Goal: Information Seeking & Learning: Learn about a topic

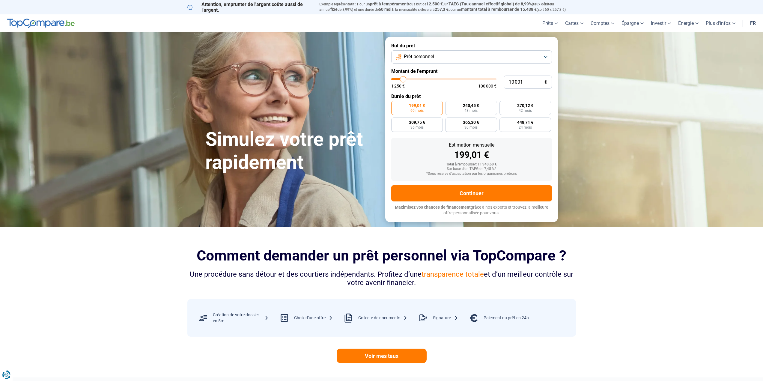
click at [429, 64] on form "But du prêt Prêt personnel Montant de l'emprunt 10 001 € 1 250 € 100 000 € Duré…" at bounding box center [471, 129] width 173 height 185
click at [430, 61] on button "Prêt personnel" at bounding box center [471, 56] width 161 height 13
click at [430, 60] on span "Prêt personnel" at bounding box center [419, 56] width 30 height 7
type input "10 250"
type input "10250"
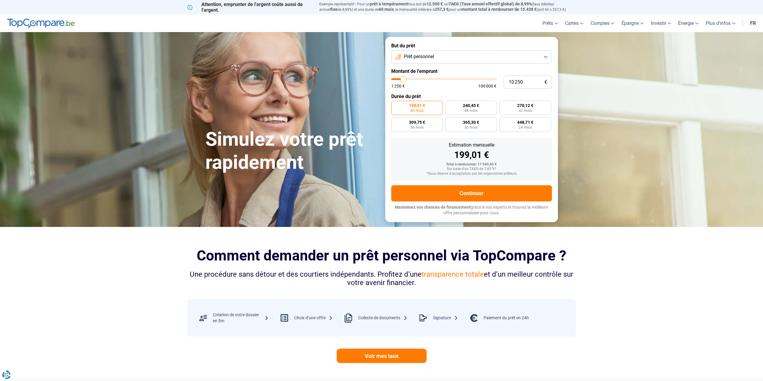
type input "10 500"
type input "10500"
type input "11 250"
type input "11250"
type input "11 750"
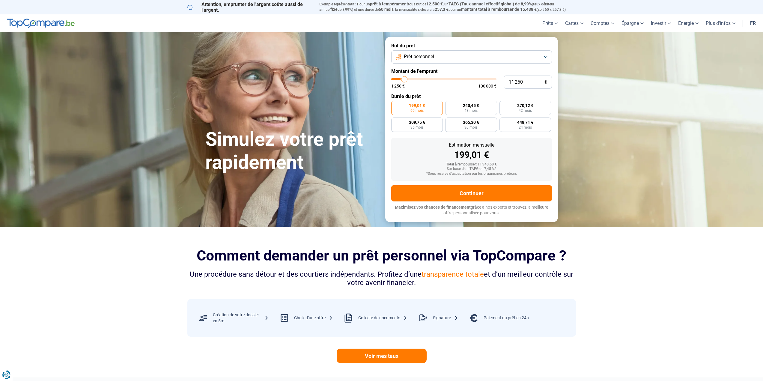
type input "11750"
type input "12 000"
type input "12000"
type input "13 000"
type input "13000"
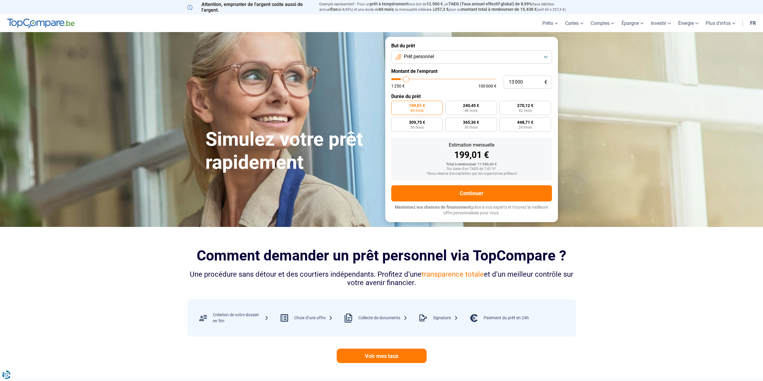
type input "13 250"
type input "13250"
type input "14 000"
type input "14000"
type input "14 500"
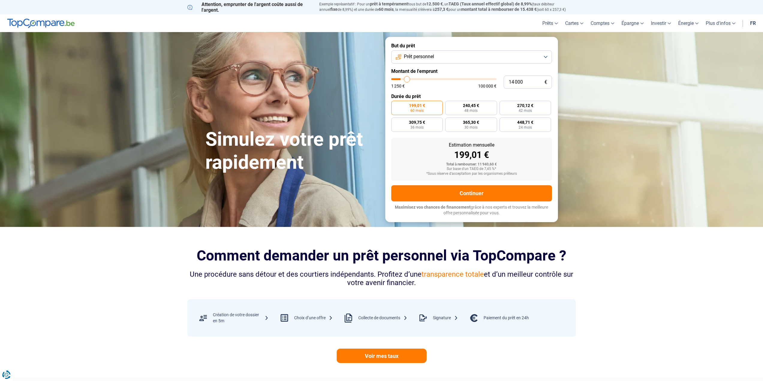
type input "14500"
type input "15 000"
type input "15000"
type input "15 750"
type input "15750"
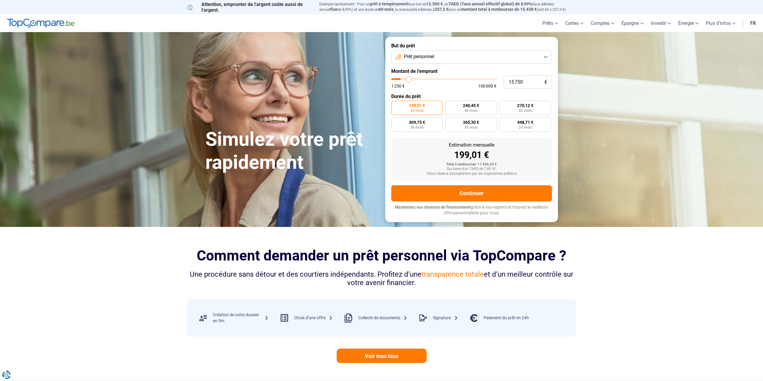
type input "16 250"
type input "16250"
type input "17 000"
type input "17000"
type input "17 500"
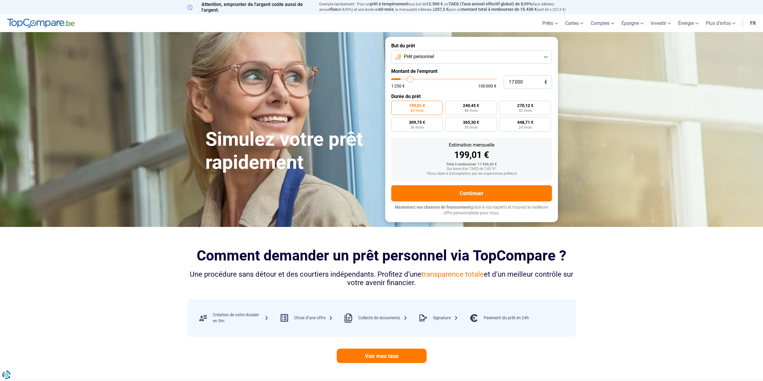
type input "17500"
type input "18 000"
type input "18000"
type input "18 500"
type input "18500"
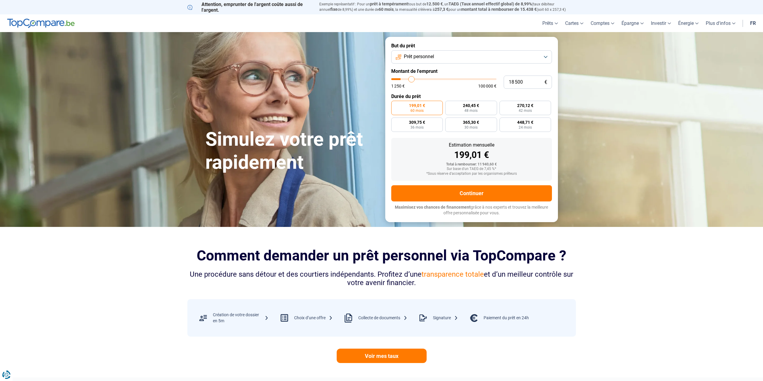
type input "19 000"
type input "19000"
type input "19 250"
type input "19250"
type input "20 000"
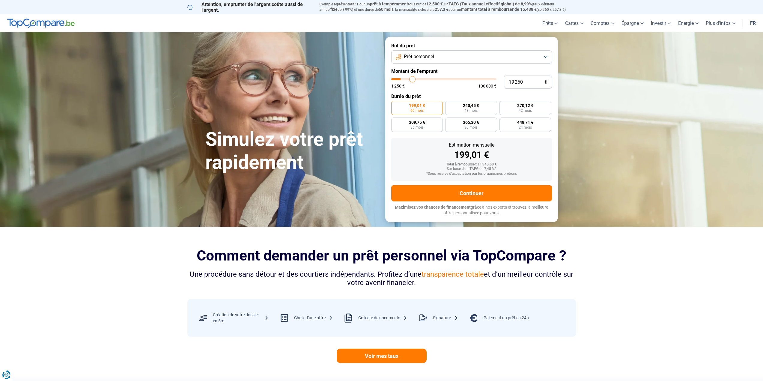
type input "20000"
type input "20 500"
type input "20500"
type input "21 250"
type input "21250"
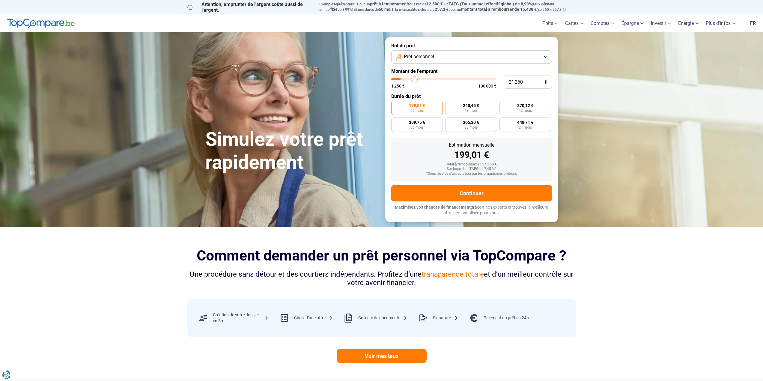
type input "21 500"
type input "21500"
type input "22 000"
type input "22000"
type input "22 250"
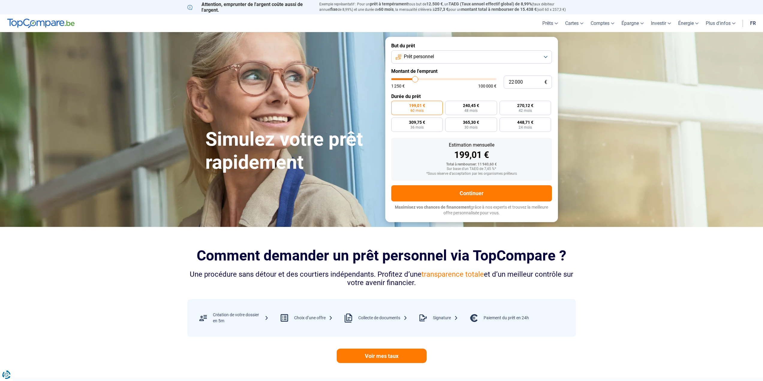
type input "22250"
type input "22 750"
type input "22750"
type input "23 000"
type input "23000"
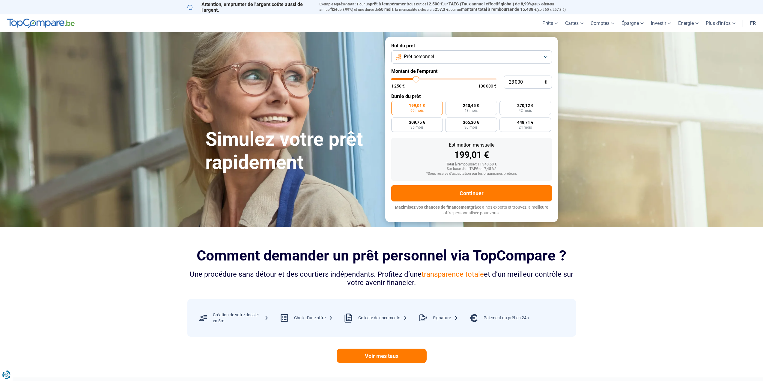
type input "23 250"
type input "23250"
type input "23 500"
type input "23500"
type input "23 750"
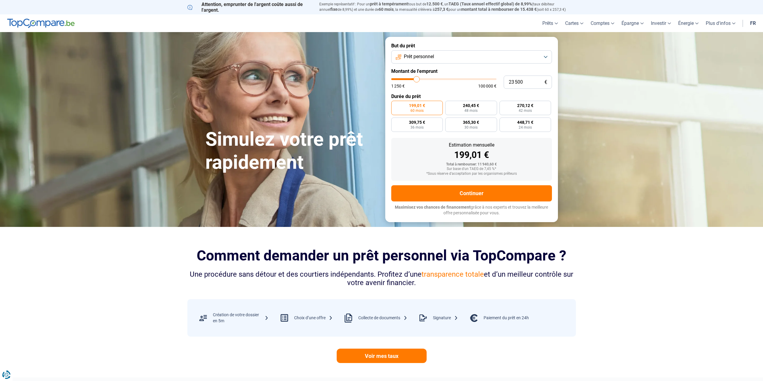
type input "23750"
type input "24 250"
type input "24250"
type input "24 500"
type input "24500"
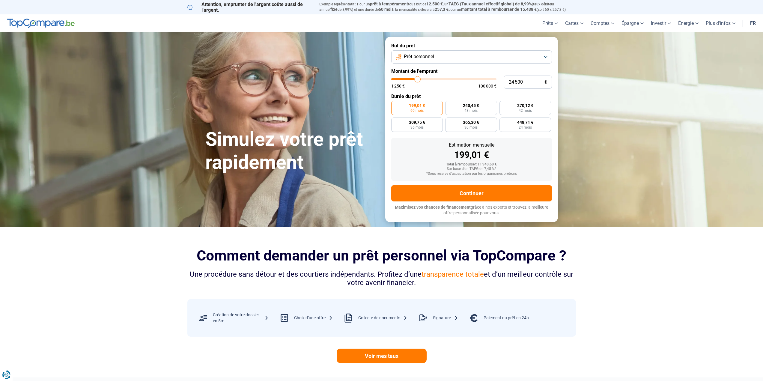
type input "24 750"
type input "24750"
type input "25 000"
type input "25000"
type input "25 250"
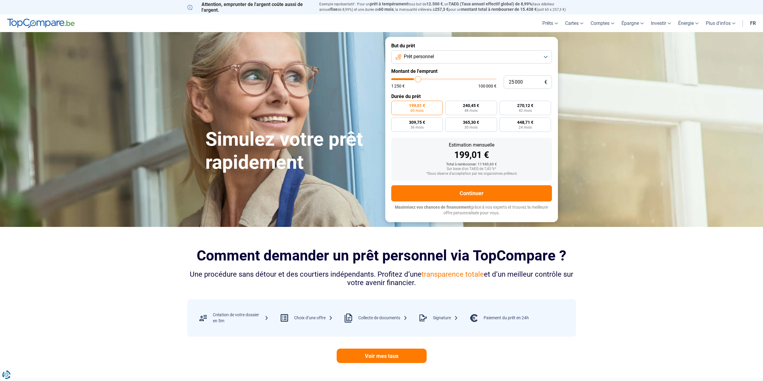
type input "25250"
type input "25 750"
type input "25750"
type input "26 000"
type input "26000"
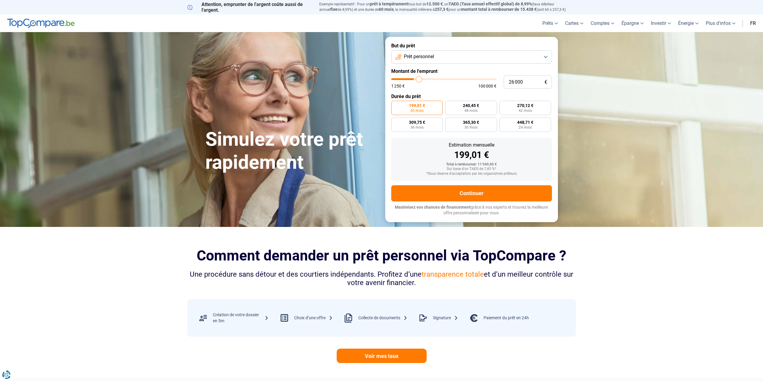
type input "26 250"
type input "26250"
type input "26 500"
type input "26500"
type input "26 750"
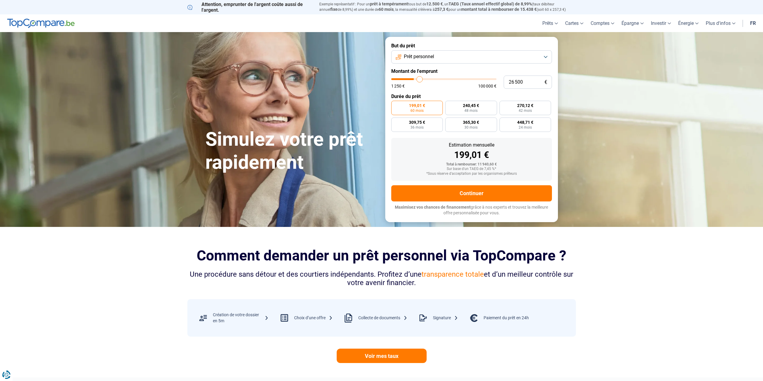
type input "26750"
type input "26 500"
type input "26500"
type input "26 250"
type input "26250"
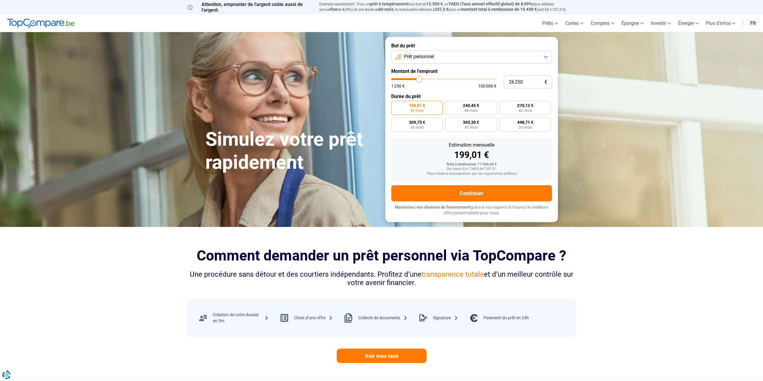
type input "26 000"
type input "26000"
type input "25 750"
type input "25750"
type input "25 250"
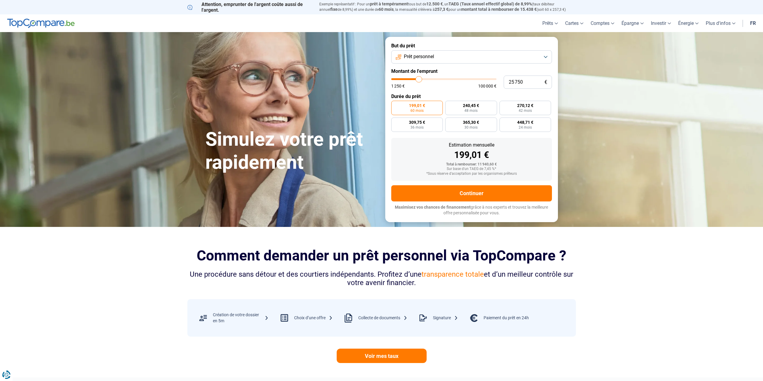
type input "25250"
type input "25 000"
type input "25000"
type input "24 750"
type input "24750"
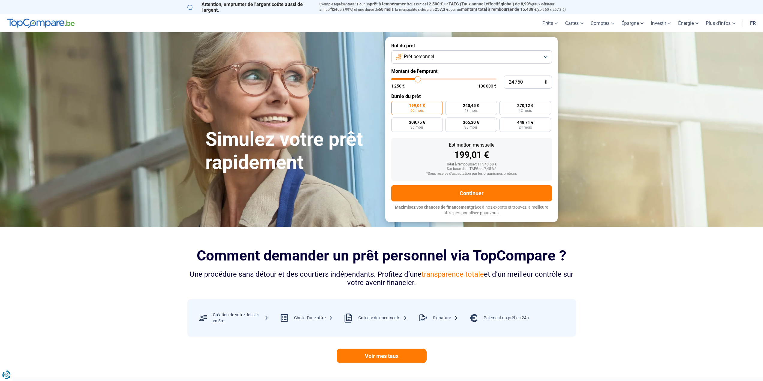
type input "24 500"
type input "24500"
type input "24 250"
type input "24250"
type input "23 750"
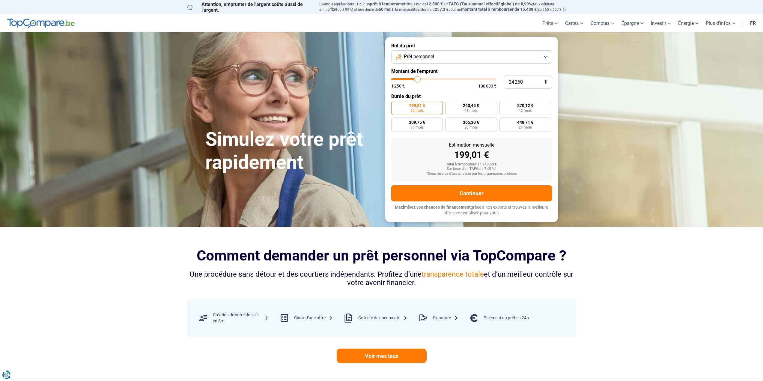
type input "23750"
type input "23 500"
drag, startPoint x: 403, startPoint y: 78, endPoint x: 417, endPoint y: 78, distance: 13.5
type input "23500"
click at [417, 78] on input "range" at bounding box center [443, 79] width 105 height 2
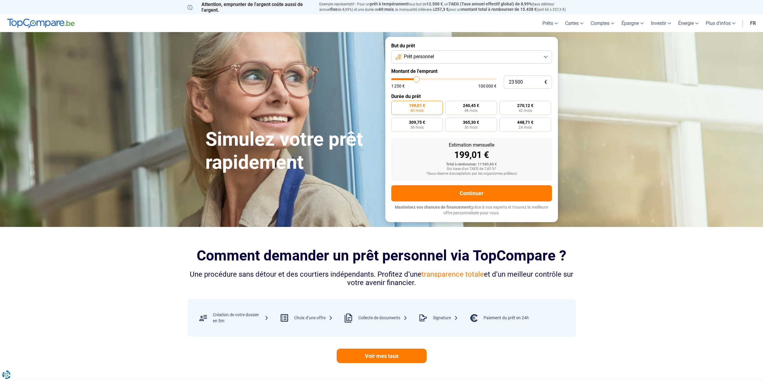
radio input "false"
type input "23 250"
type input "23250"
type input "23 500"
type input "23500"
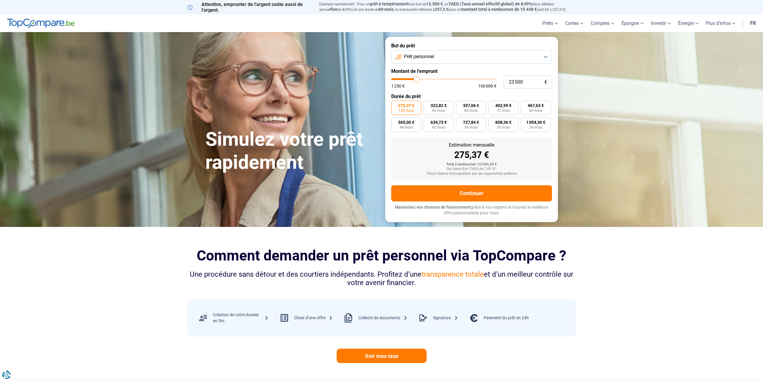
type input "23 750"
type input "23750"
type input "24 250"
type input "24250"
type input "24 500"
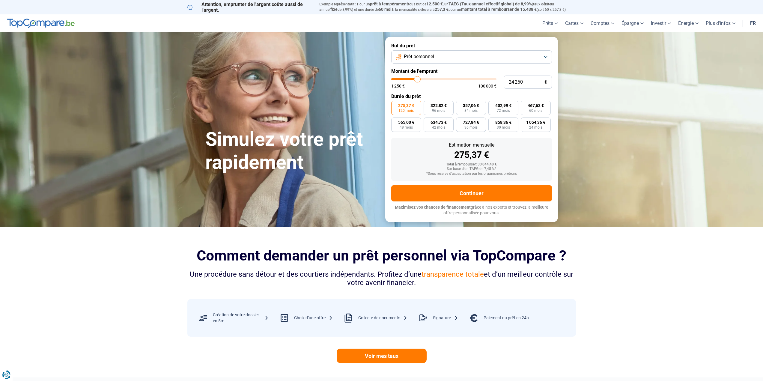
type input "24500"
type input "24 750"
type input "24750"
type input "25 000"
type input "25000"
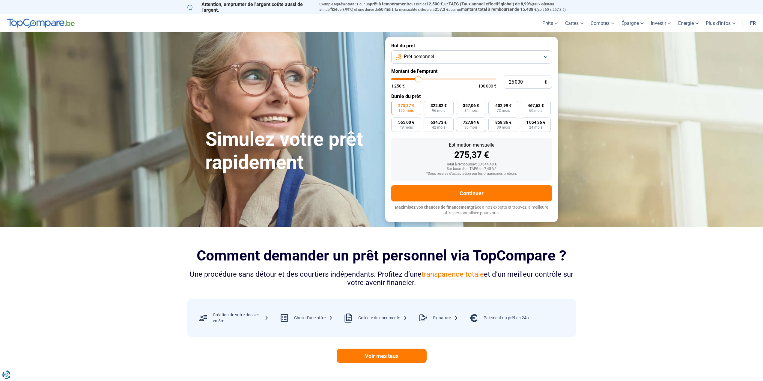
type input "25 250"
type input "25250"
type input "25 750"
type input "25750"
type input "26 000"
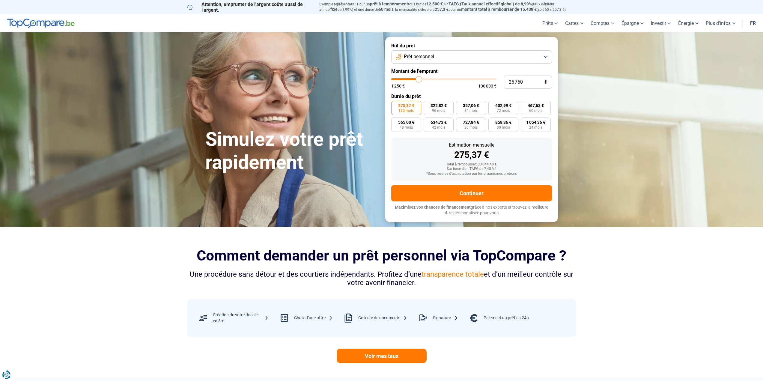
type input "26000"
type input "26 250"
type input "26250"
type input "26 500"
type input "26500"
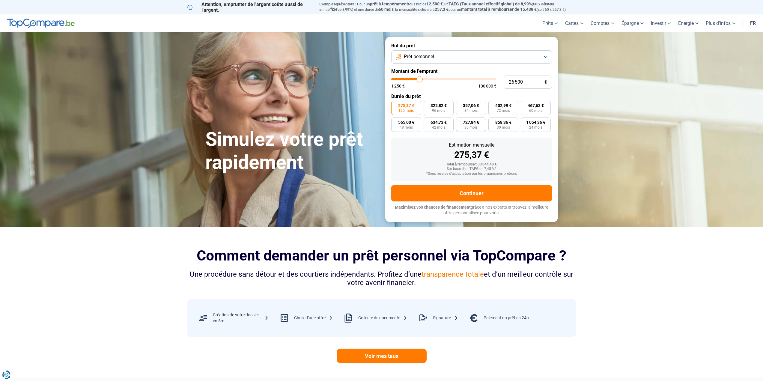
type input "26 750"
type input "26750"
type input "27 250"
type input "27250"
type input "27 500"
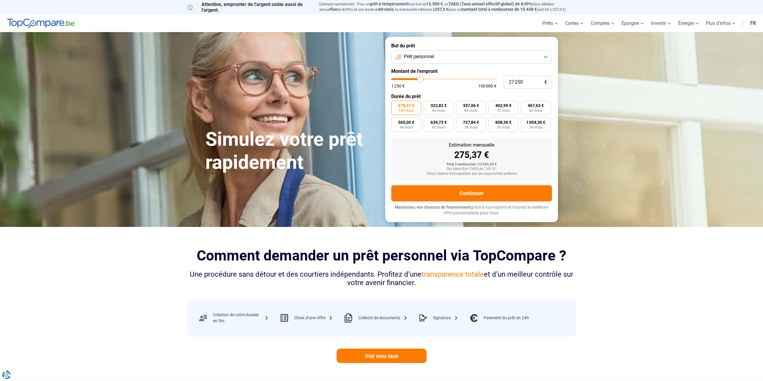
type input "27500"
type input "27 750"
type input "27750"
type input "28 000"
type input "28000"
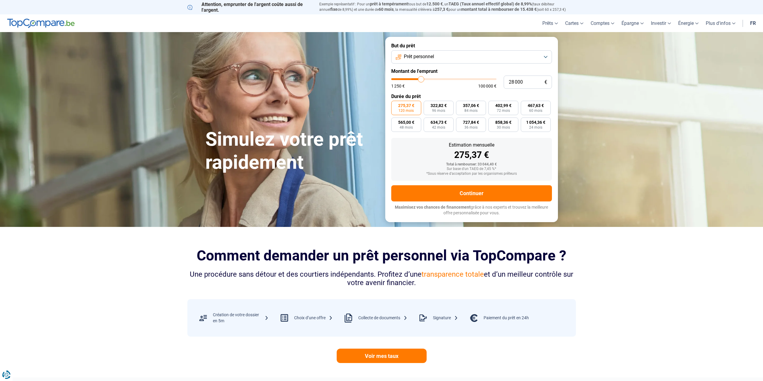
type input "28 250"
type input "28250"
type input "28 750"
type input "28750"
type input "29 000"
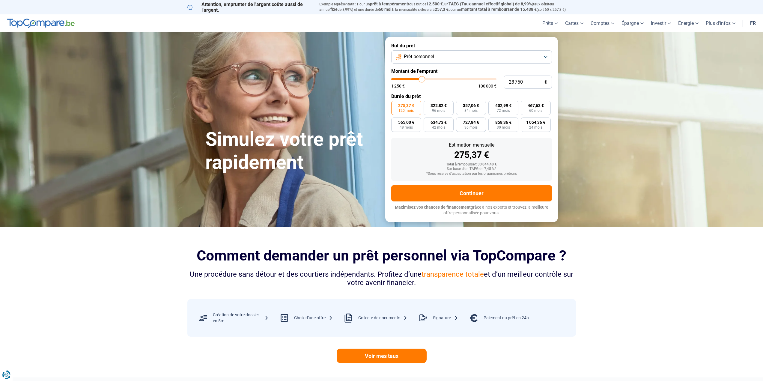
type input "29000"
type input "29 250"
type input "29250"
type input "29 500"
type input "29500"
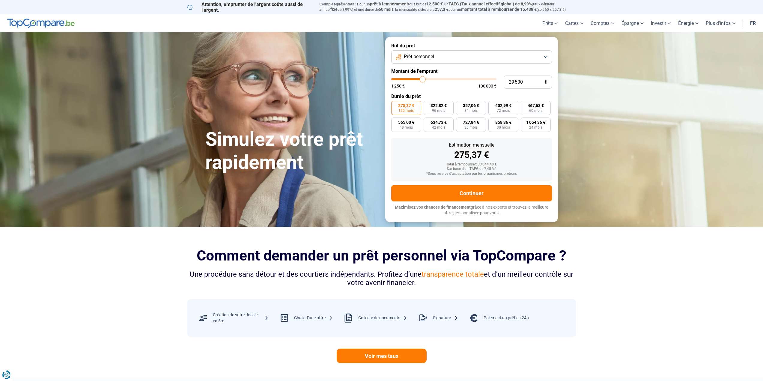
type input "29 750"
type input "29750"
type input "30 250"
type input "30250"
type input "30 500"
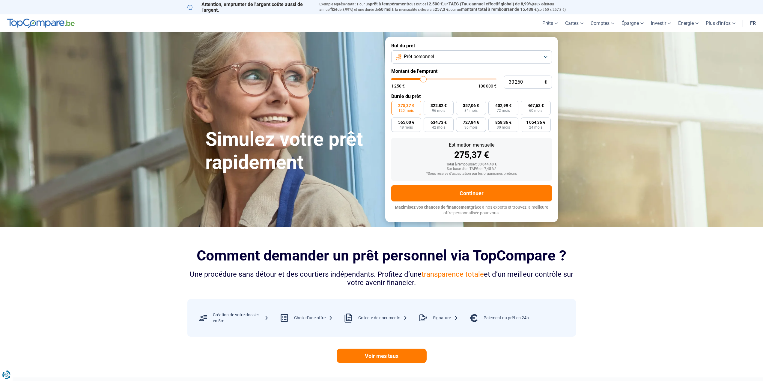
type input "30500"
type input "30 250"
type input "30250"
type input "29 750"
type input "29750"
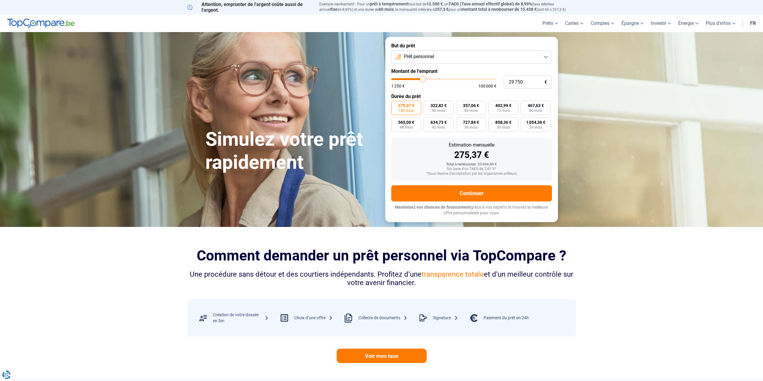
type input "29 500"
type input "29500"
type input "29 750"
type input "29750"
type input "30 250"
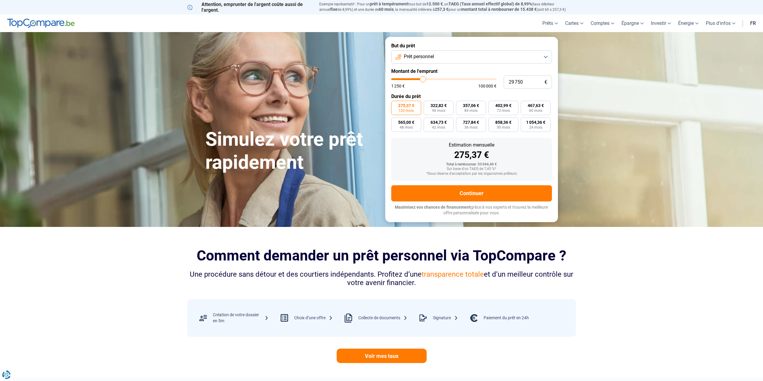
type input "30250"
type input "29 750"
type input "29750"
type input "29 500"
drag, startPoint x: 416, startPoint y: 81, endPoint x: 423, endPoint y: 83, distance: 7.1
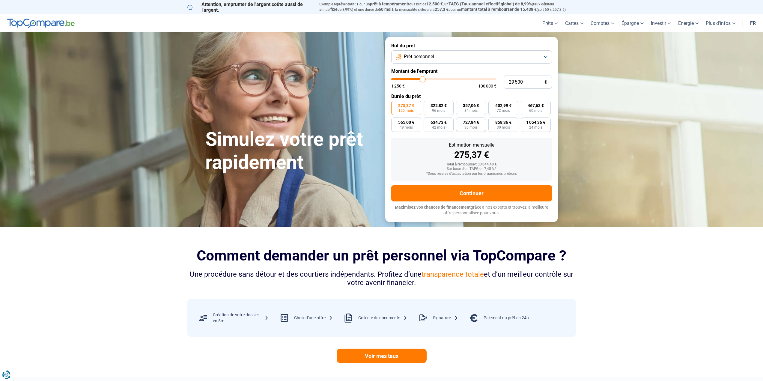
type input "29500"
click at [423, 80] on input "range" at bounding box center [443, 79] width 105 height 2
